Goal: Transaction & Acquisition: Purchase product/service

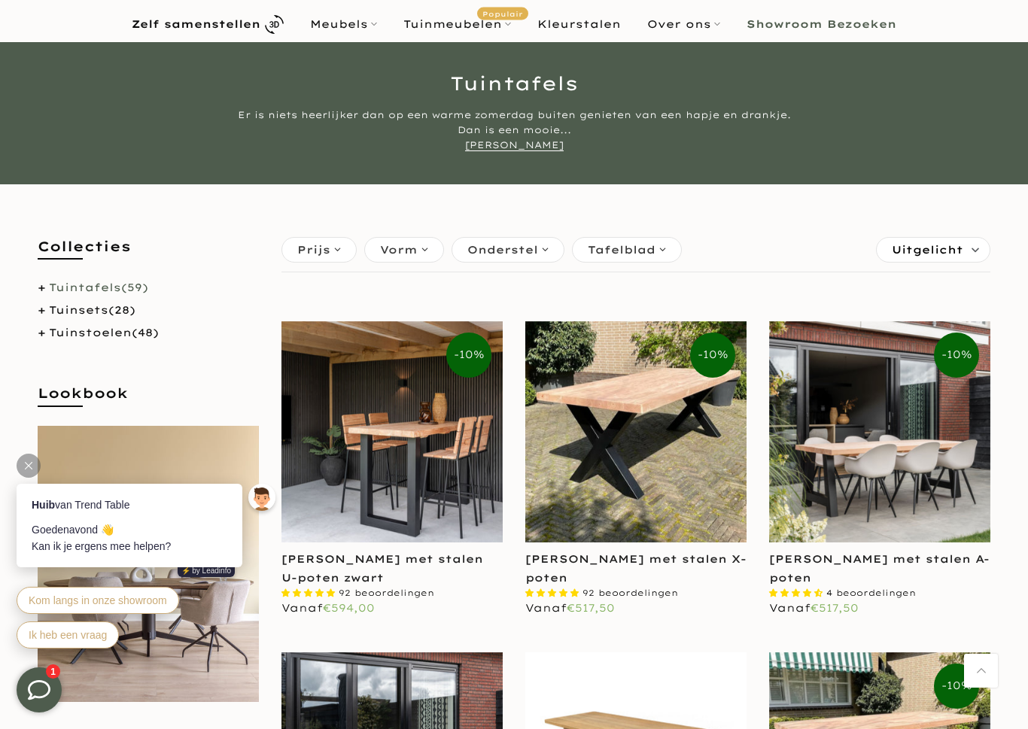
click at [646, 483] on img at bounding box center [635, 431] width 221 height 221
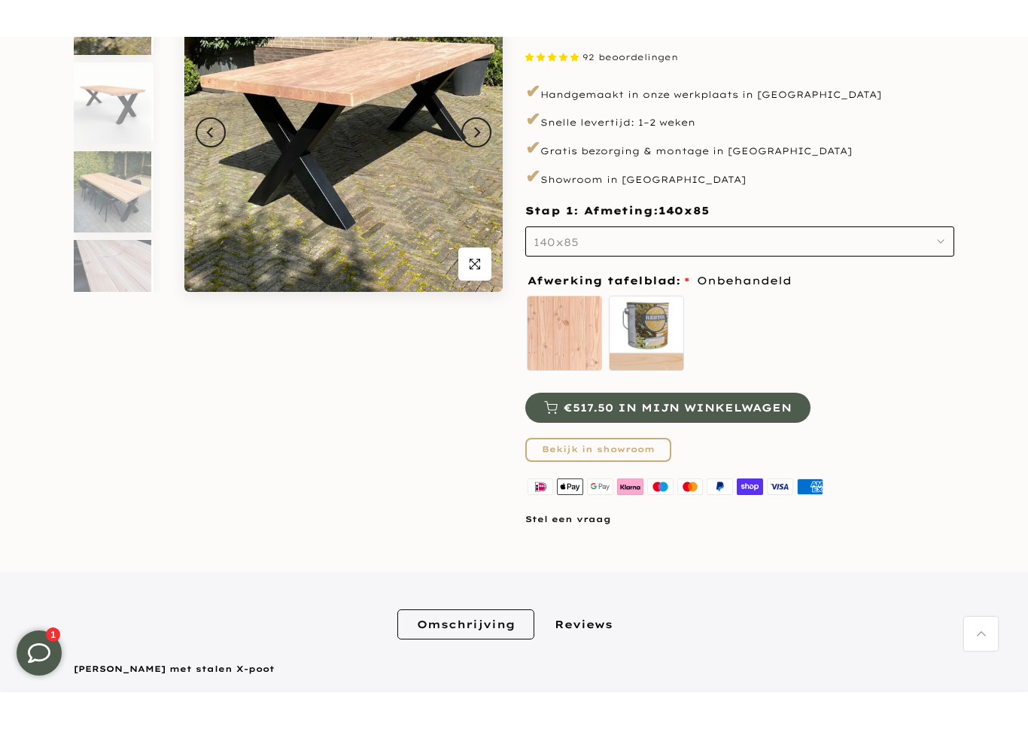
scroll to position [253, 0]
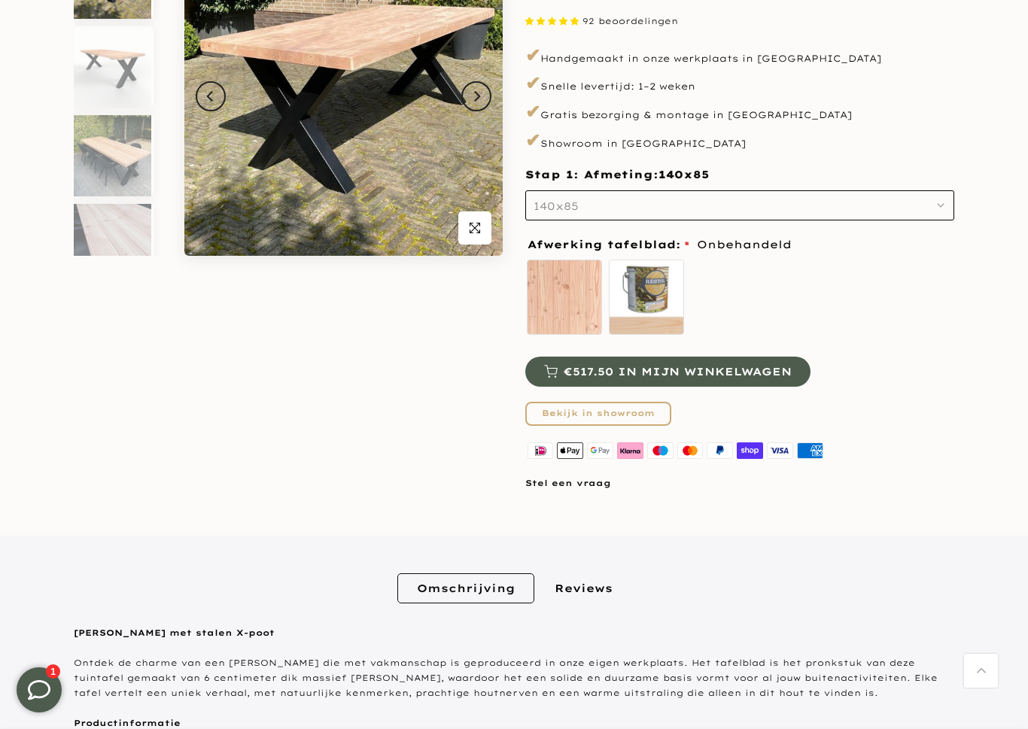
click at [914, 203] on button "140x85" at bounding box center [739, 205] width 429 height 30
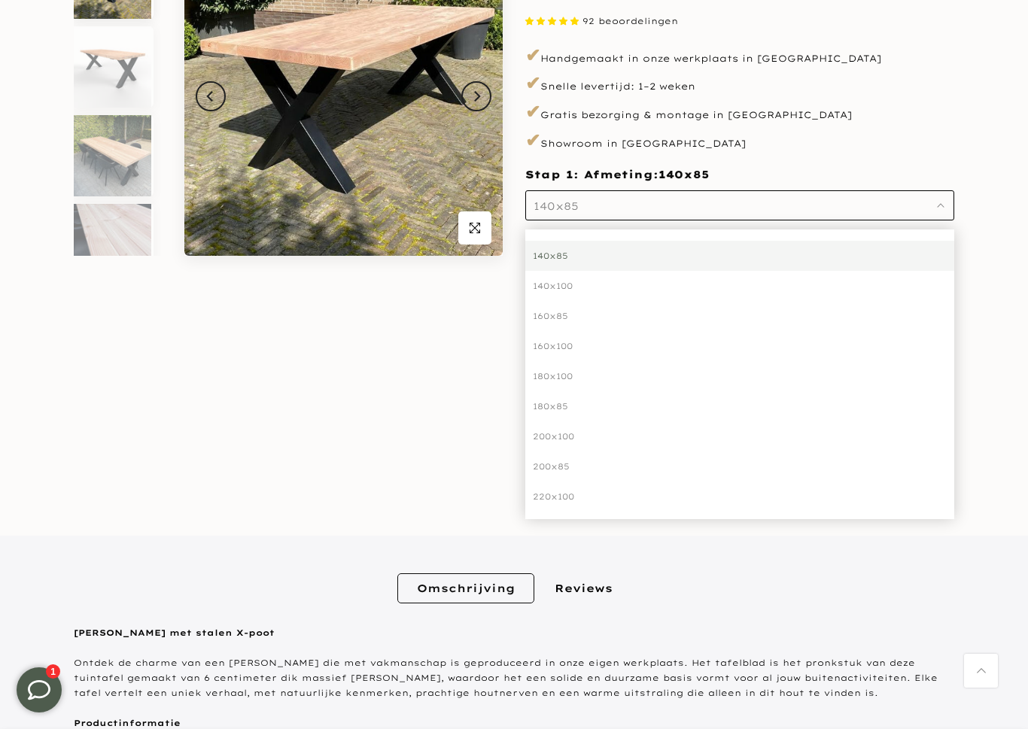
click at [559, 378] on div "180x100" at bounding box center [739, 376] width 429 height 30
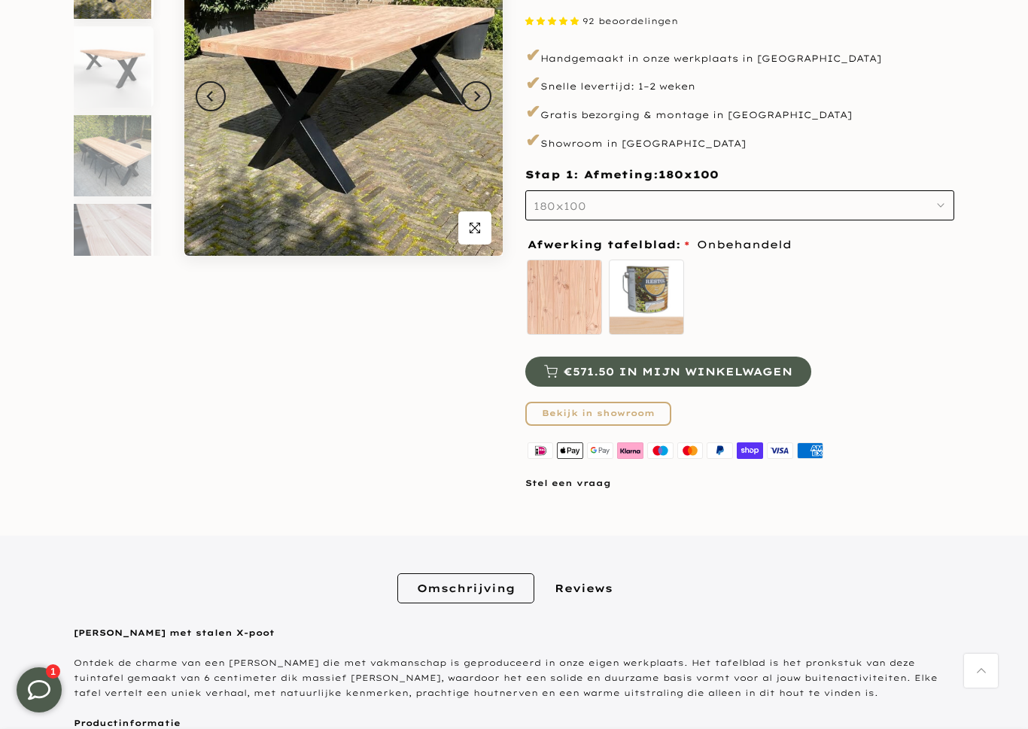
click at [763, 366] on span "€571.50 in mijn winkelwagen" at bounding box center [678, 371] width 229 height 11
click at [636, 369] on span "€571.50 in mijn winkelwagen" at bounding box center [678, 371] width 229 height 11
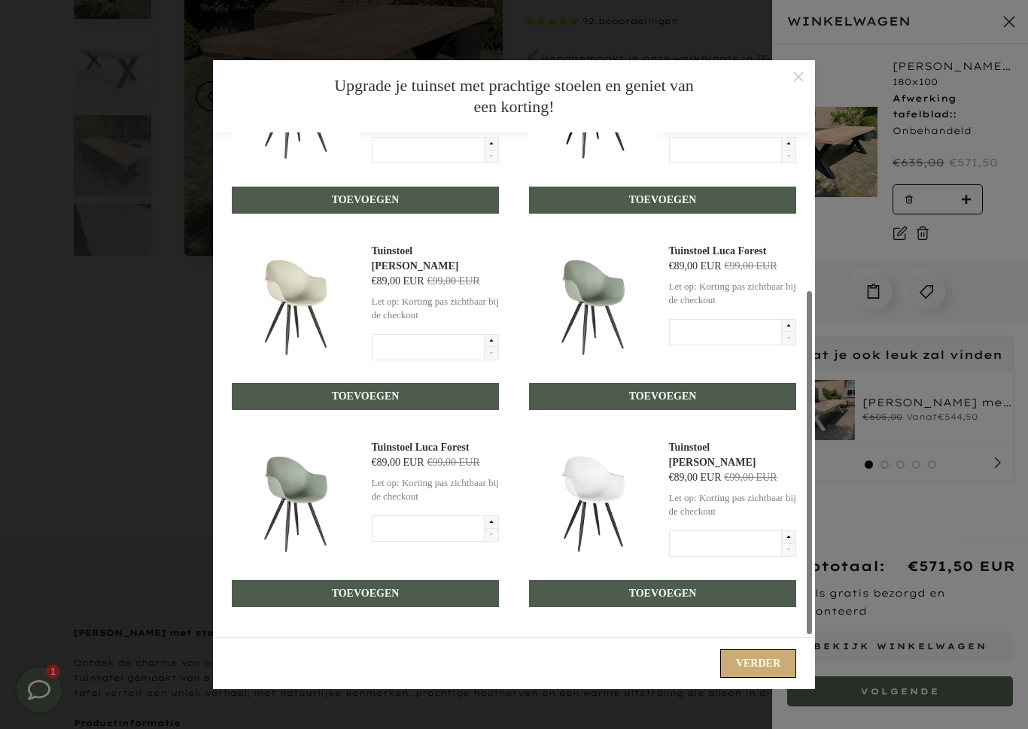
scroll to position [224, 0]
click at [743, 655] on button "Verder" at bounding box center [758, 663] width 76 height 29
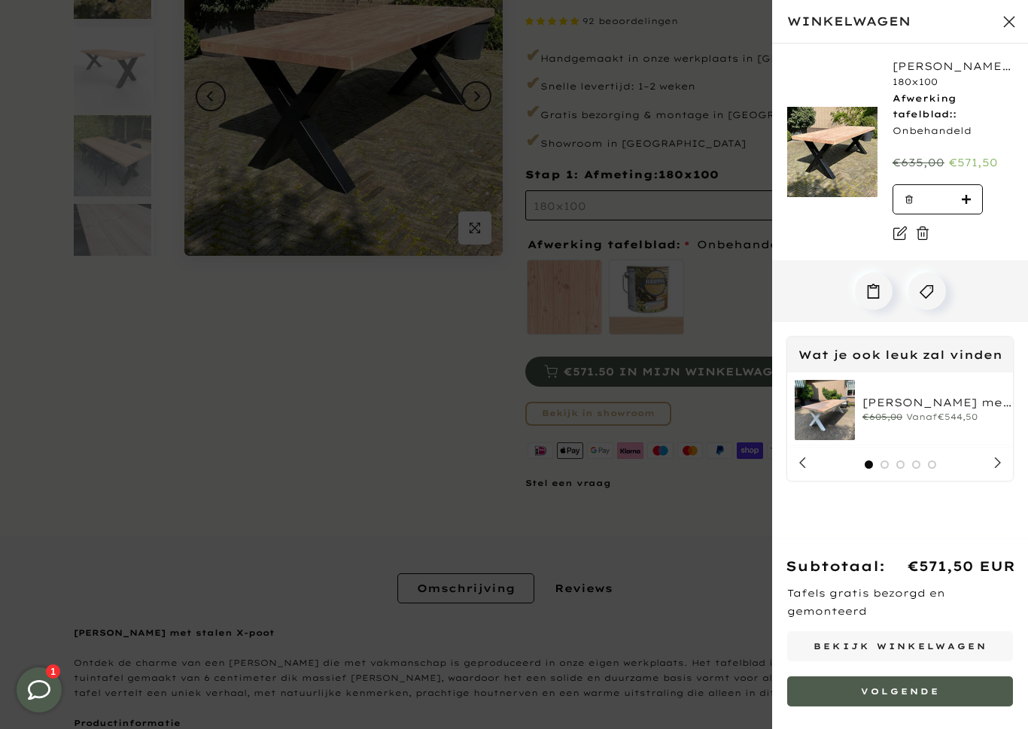
scroll to position [253, 0]
click at [802, 372] on div "[PERSON_NAME] met stalen X-poten WIT €605,00 Vanaf €544,50" at bounding box center [900, 409] width 226 height 75
click at [1009, 20] on html "Sluit winkelwagen" at bounding box center [1009, 22] width 38 height 38
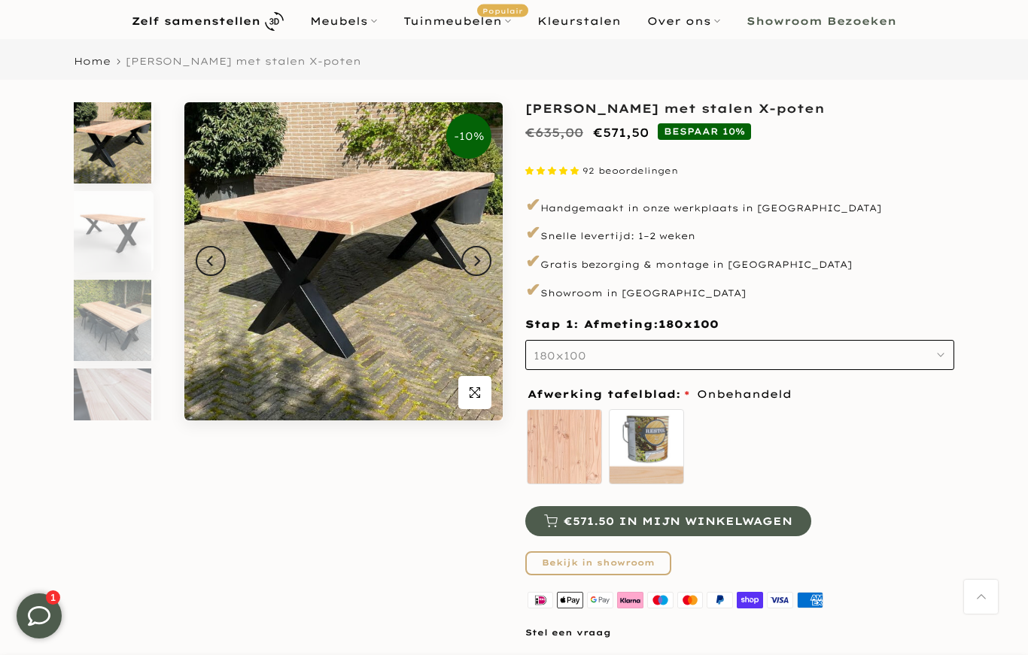
scroll to position [0, 0]
